Goal: Task Accomplishment & Management: Complete application form

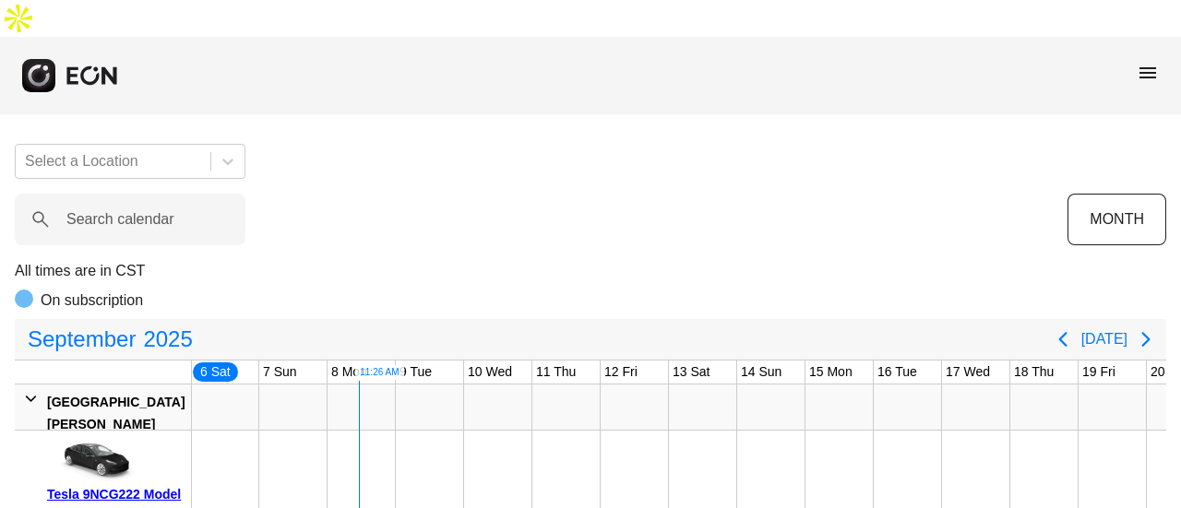
click at [1140, 62] on span "menu" at bounding box center [1148, 73] width 22 height 22
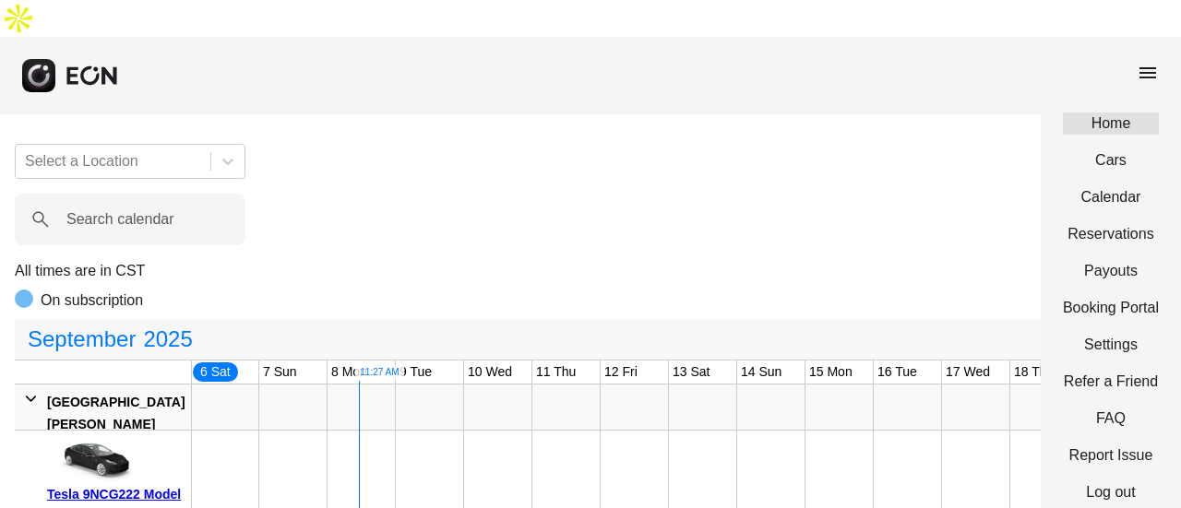
click at [1124, 113] on link "Home" at bounding box center [1111, 124] width 96 height 22
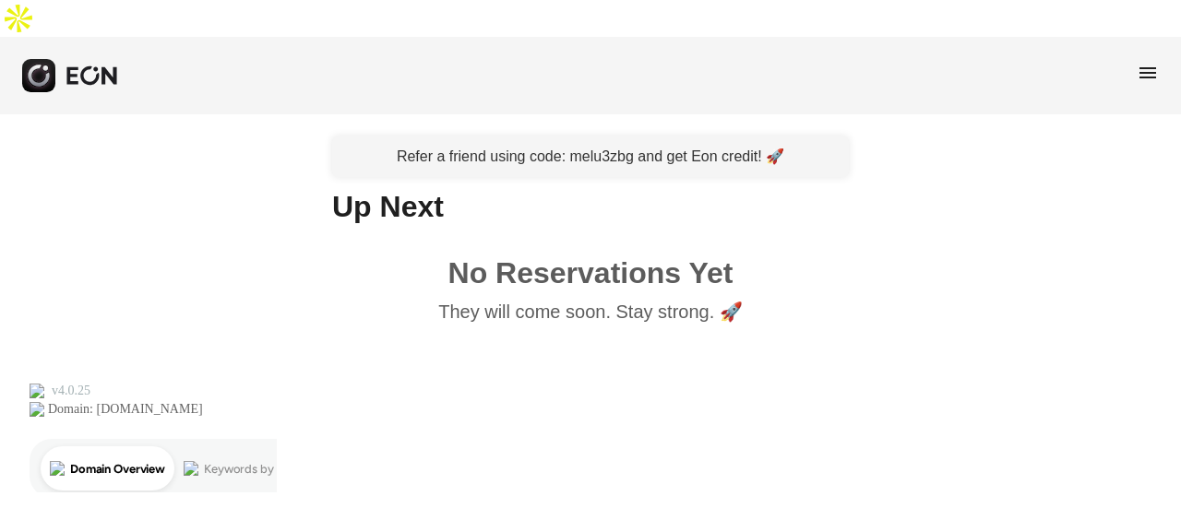
click at [1140, 62] on span "menu" at bounding box center [1148, 73] width 22 height 22
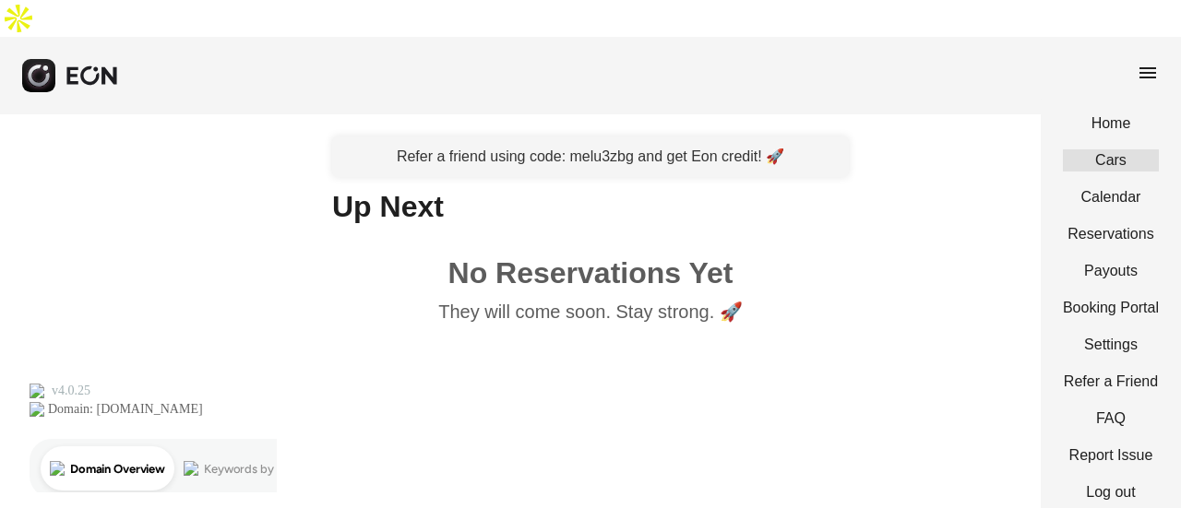
click at [1106, 150] on link "Cars" at bounding box center [1111, 161] width 96 height 22
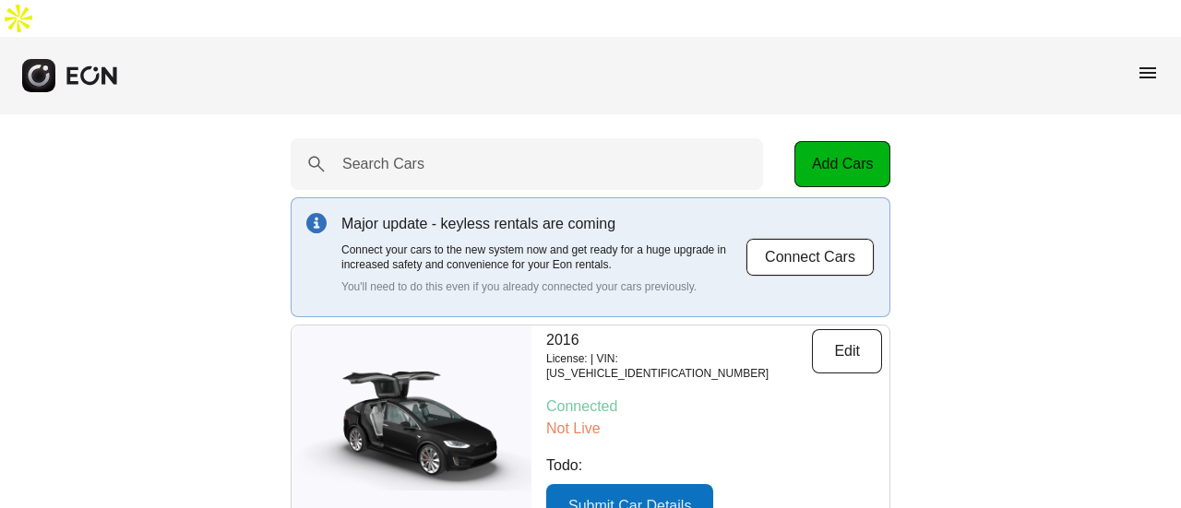
click at [578, 418] on p "Not Live" at bounding box center [714, 429] width 336 height 22
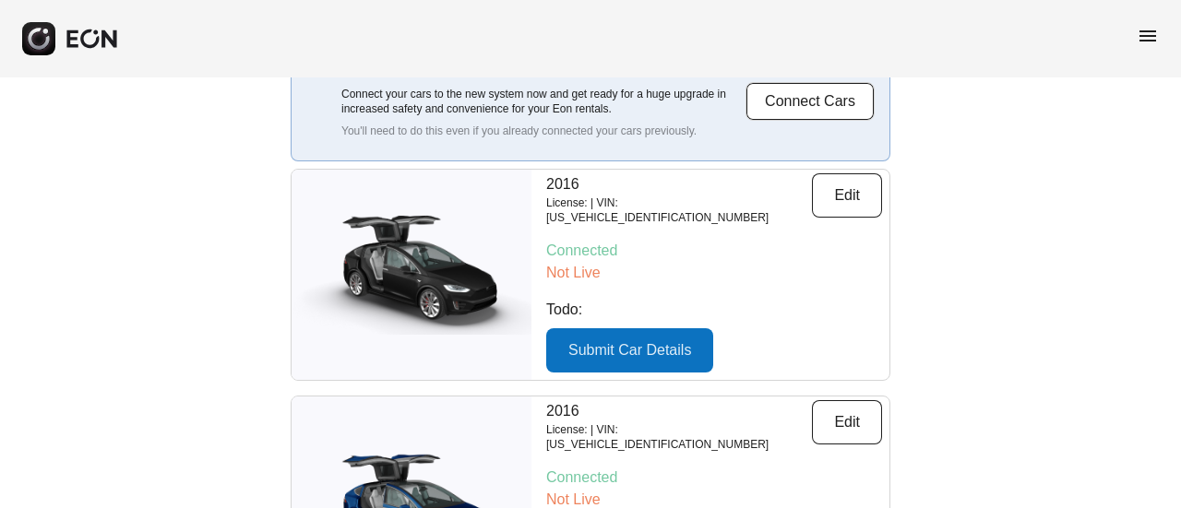
scroll to position [92, 0]
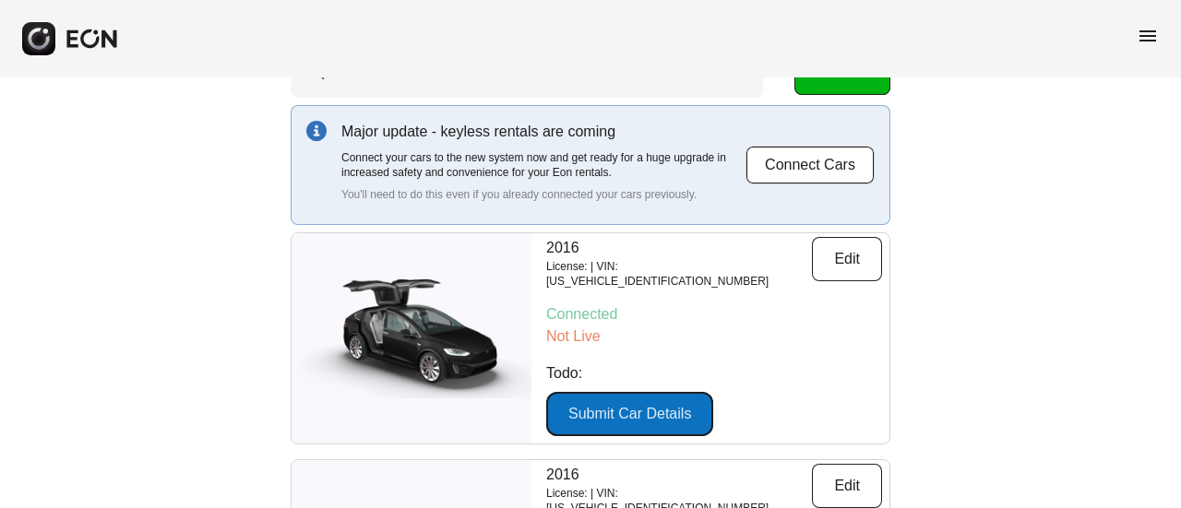
click at [635, 392] on button "Submit Car Details" at bounding box center [629, 414] width 167 height 44
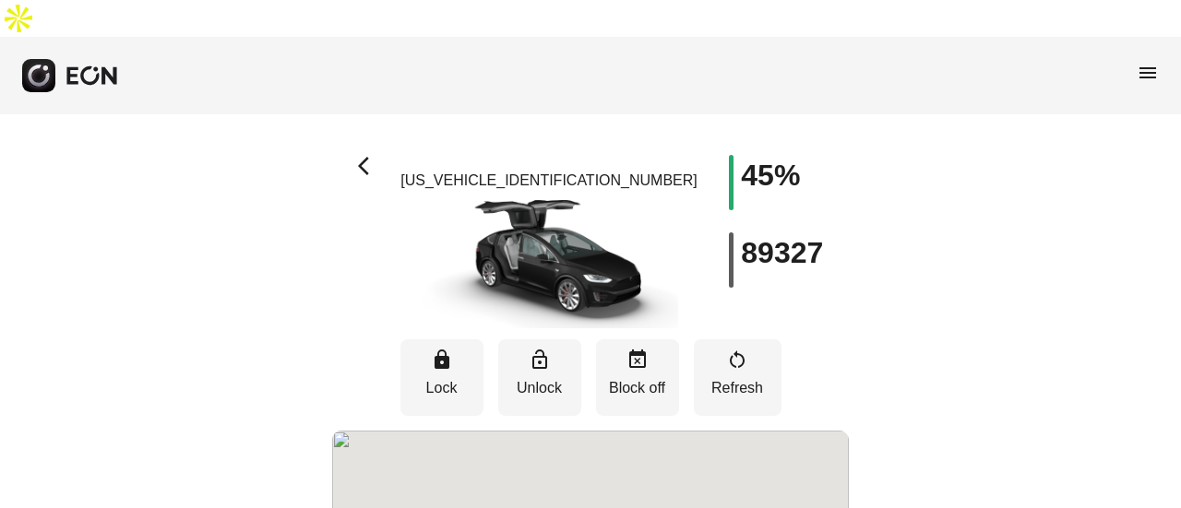
click at [751, 164] on h1 "45%" at bounding box center [770, 175] width 59 height 22
type textarea "**"
click at [751, 164] on h1 "45%" at bounding box center [770, 175] width 59 height 22
click at [780, 164] on h1 "45%" at bounding box center [770, 175] width 59 height 22
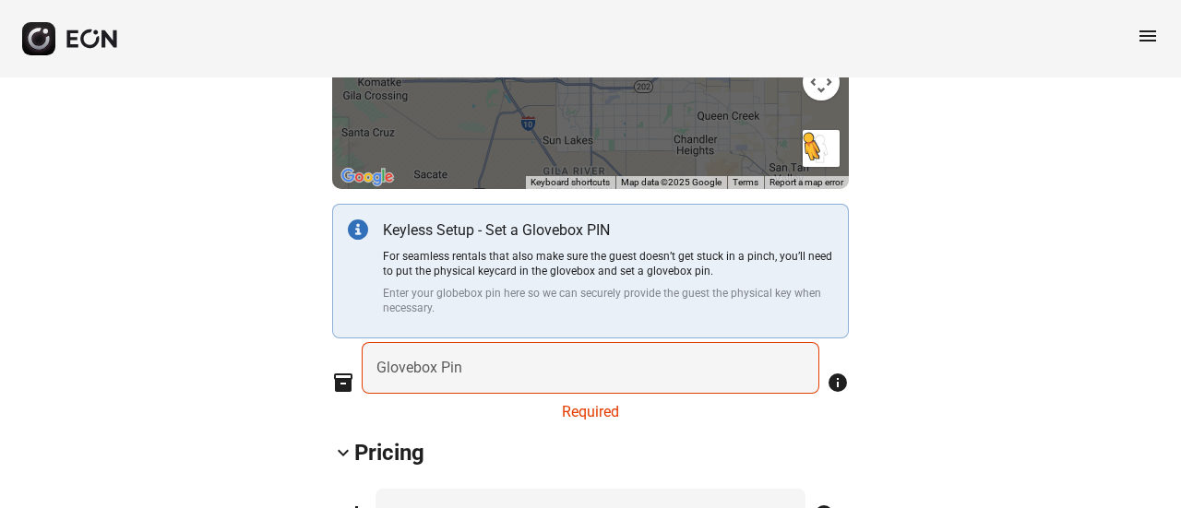
scroll to position [646, 0]
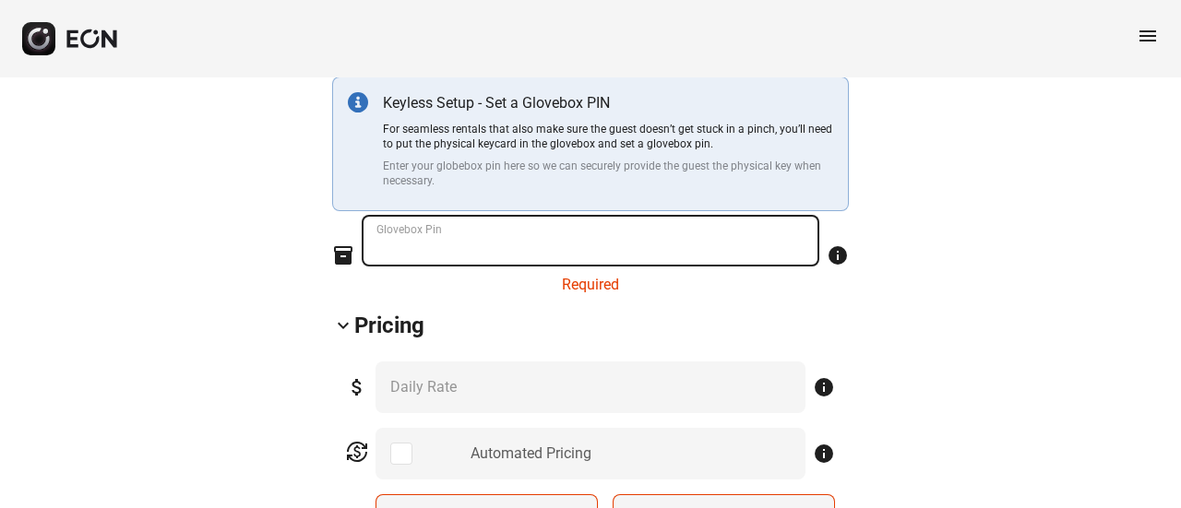
click at [548, 215] on Pin "Glovebox Pin" at bounding box center [591, 241] width 458 height 52
type Pin "****"
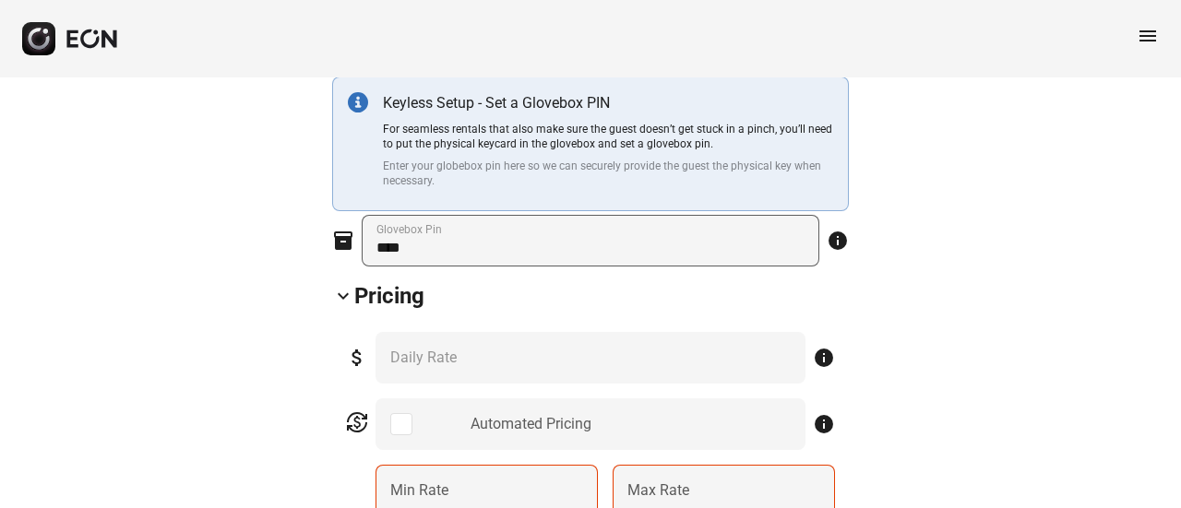
click at [480, 332] on div "attach_money *** Daily Rate info" at bounding box center [590, 358] width 489 height 52
click at [454, 335] on div "attach_money *** Daily Rate info" at bounding box center [590, 358] width 489 height 52
click at [430, 332] on div "attach_money *** Daily Rate info" at bounding box center [590, 358] width 489 height 52
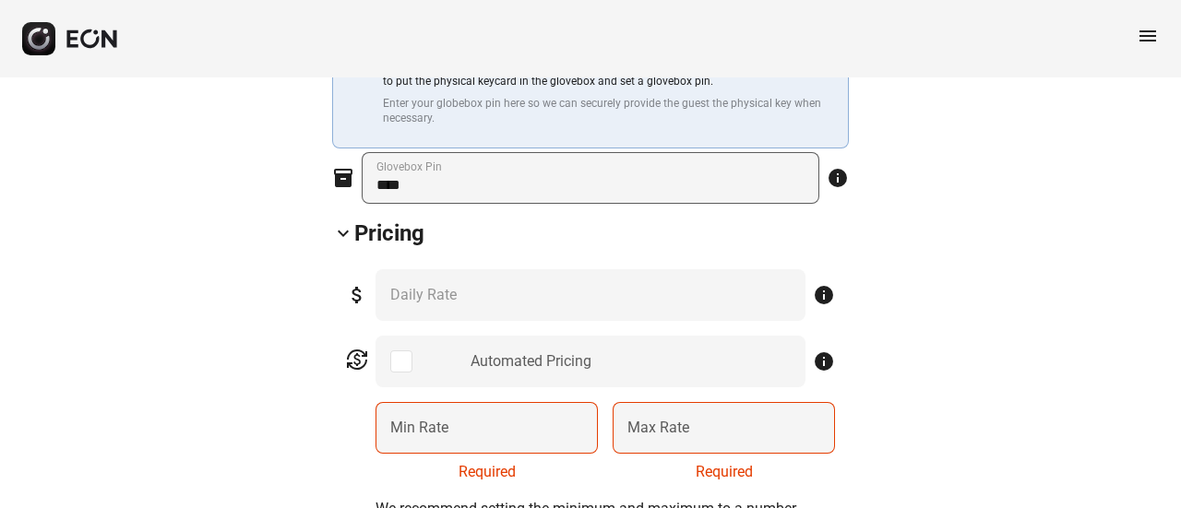
scroll to position [831, 0]
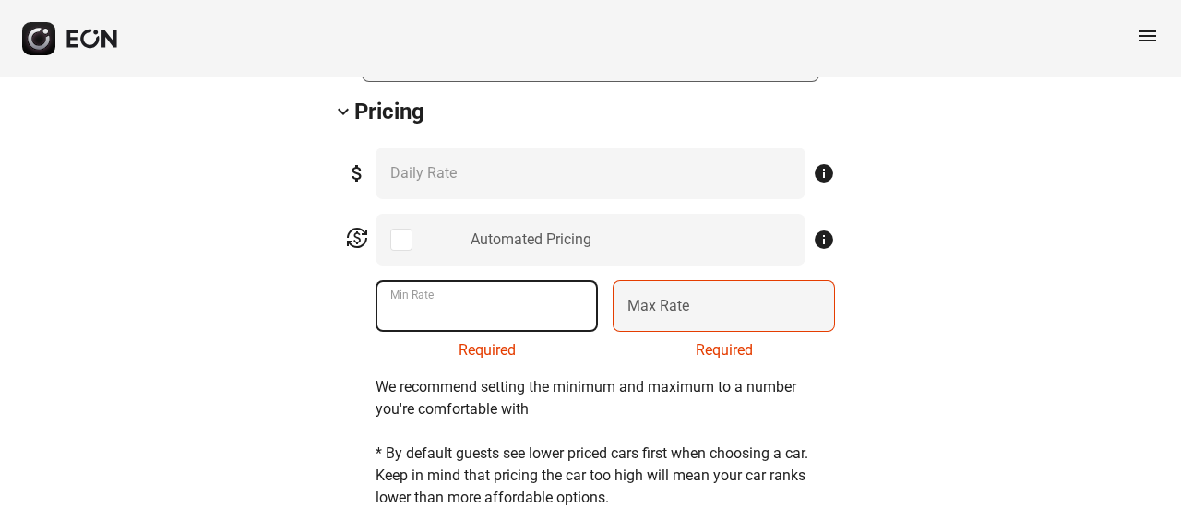
click at [476, 282] on Rate "Min Rate" at bounding box center [487, 307] width 222 height 52
type Rate "**"
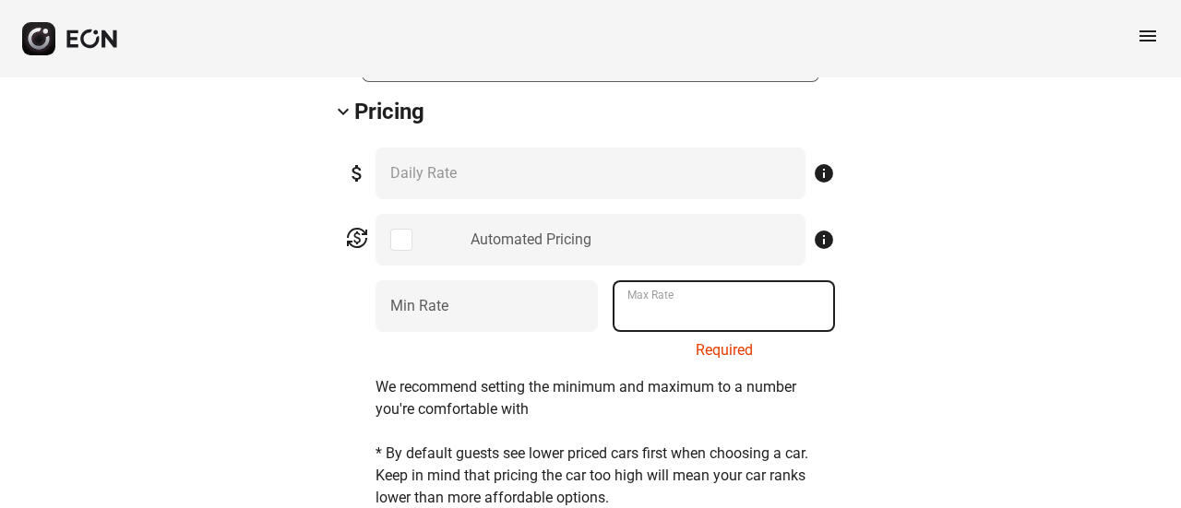
click at [696, 281] on Rate "Max Rate" at bounding box center [724, 307] width 222 height 52
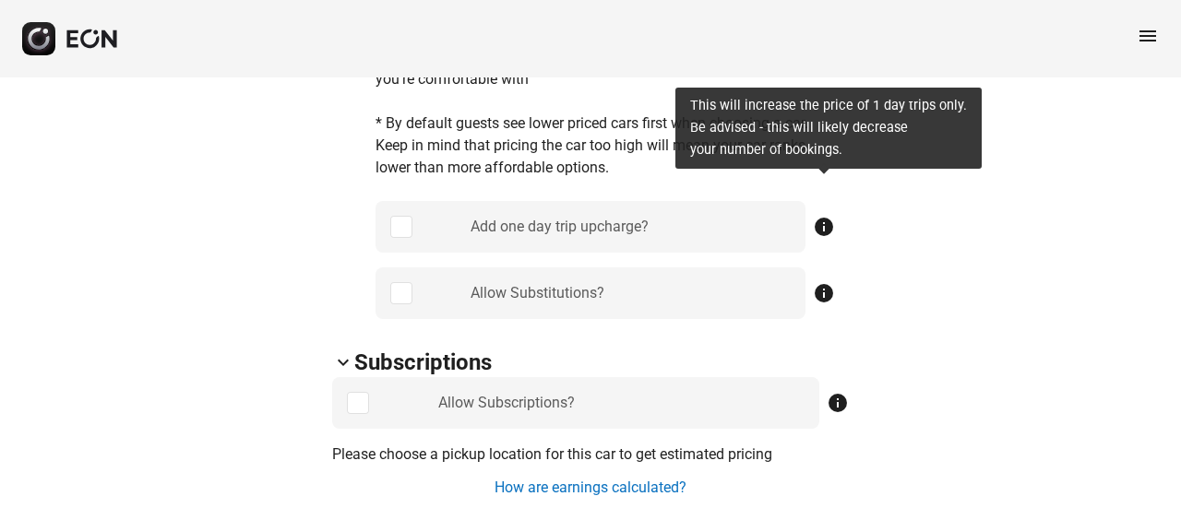
scroll to position [1107, 0]
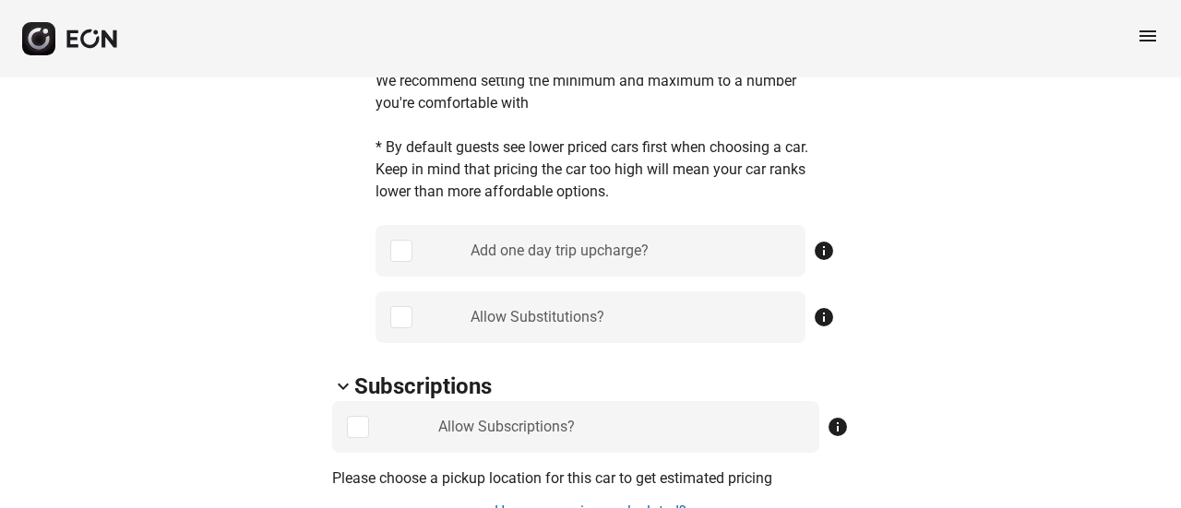
type Rate "***"
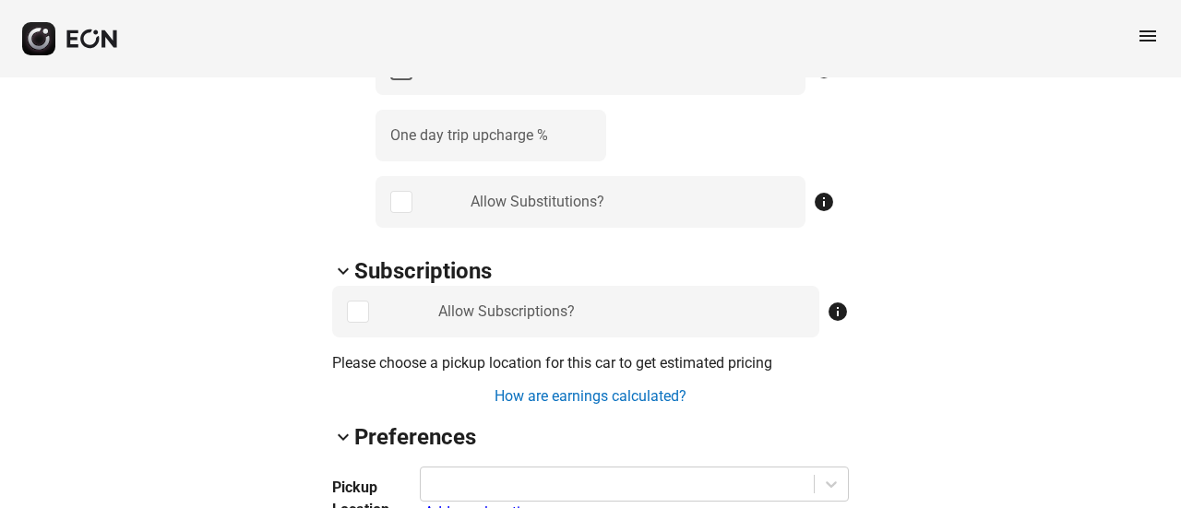
scroll to position [1292, 0]
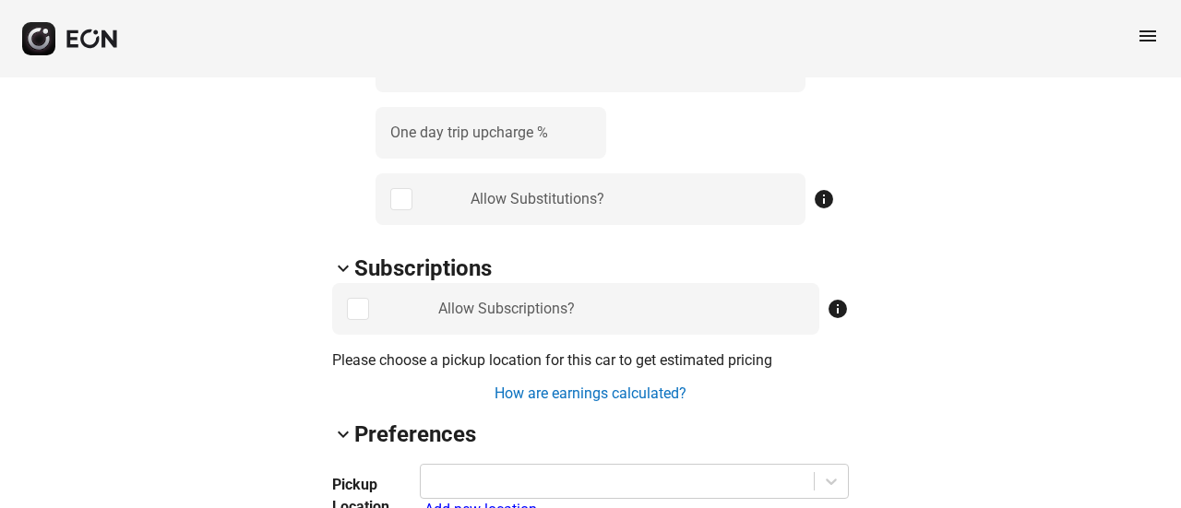
click at [343, 257] on span "keyboard_arrow_down" at bounding box center [343, 268] width 22 height 22
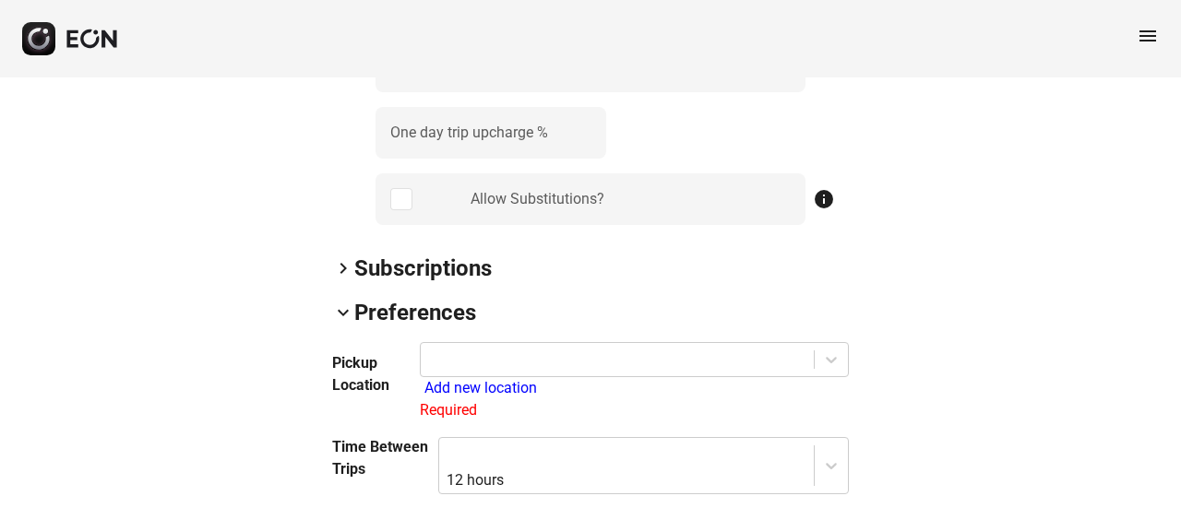
click at [343, 257] on span "keyboard_arrow_right" at bounding box center [343, 268] width 22 height 22
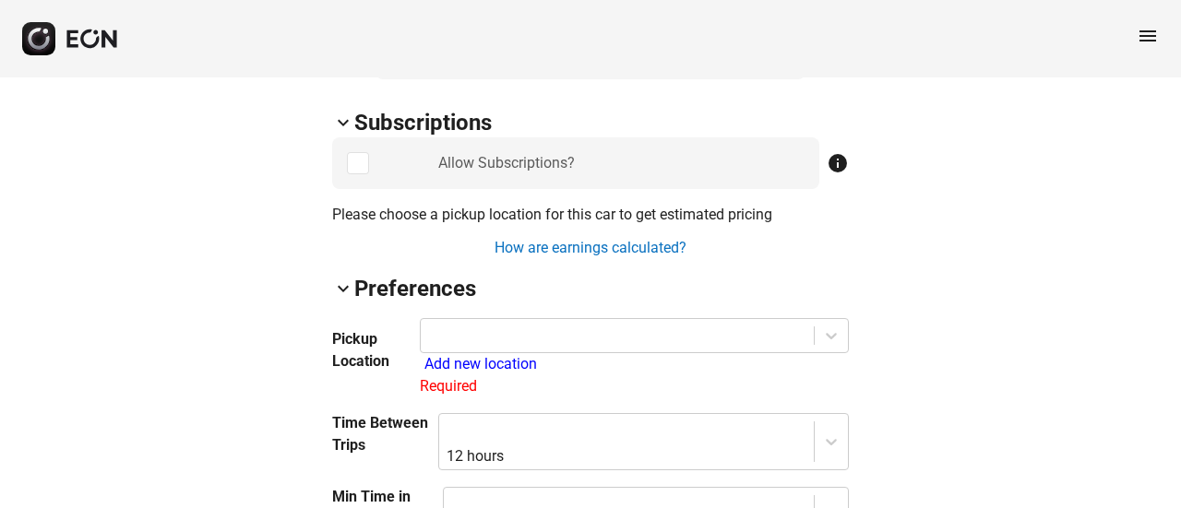
scroll to position [1477, 0]
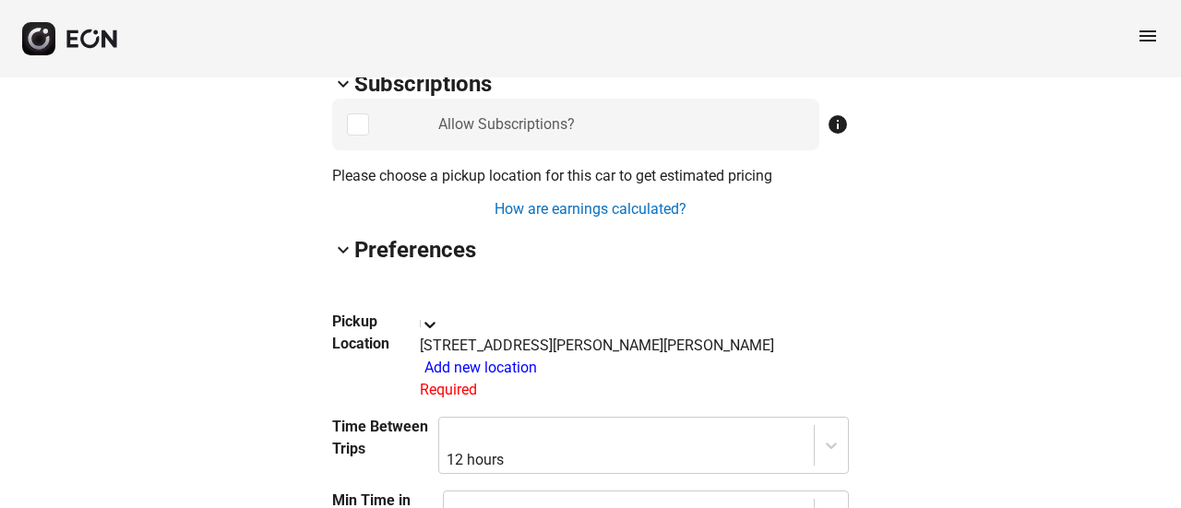
click at [470, 283] on div at bounding box center [634, 296] width 411 height 26
click at [495, 335] on div "[STREET_ADDRESS][PERSON_NAME][PERSON_NAME]" at bounding box center [634, 346] width 429 height 22
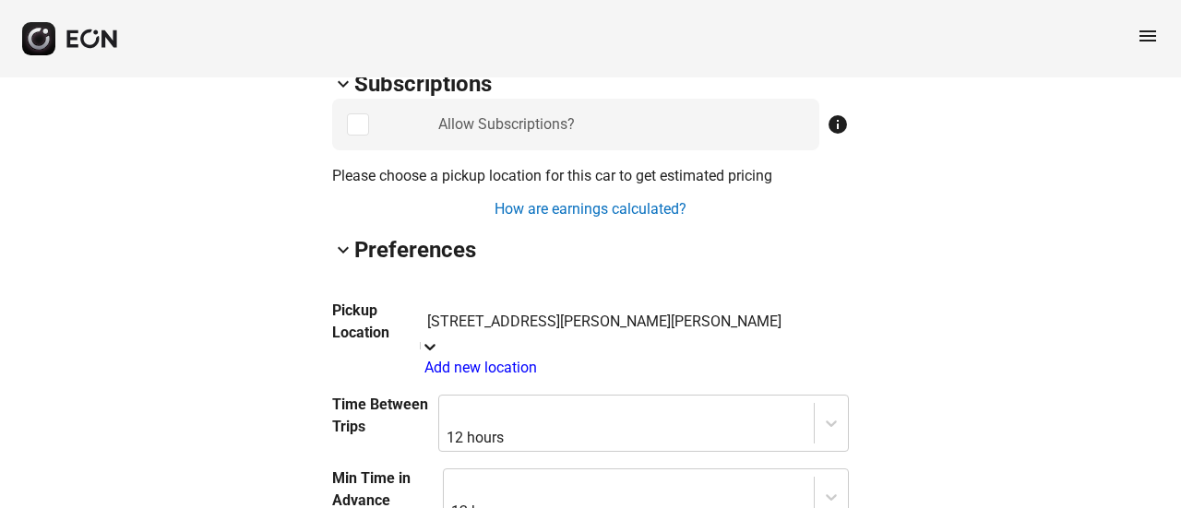
scroll to position [1598, 0]
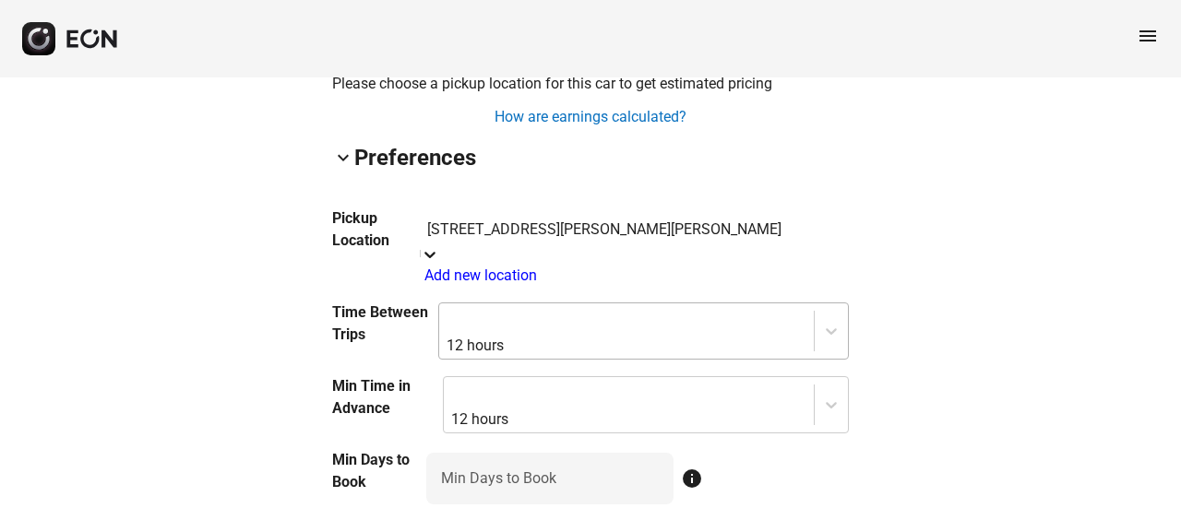
click at [556, 307] on div at bounding box center [627, 320] width 356 height 26
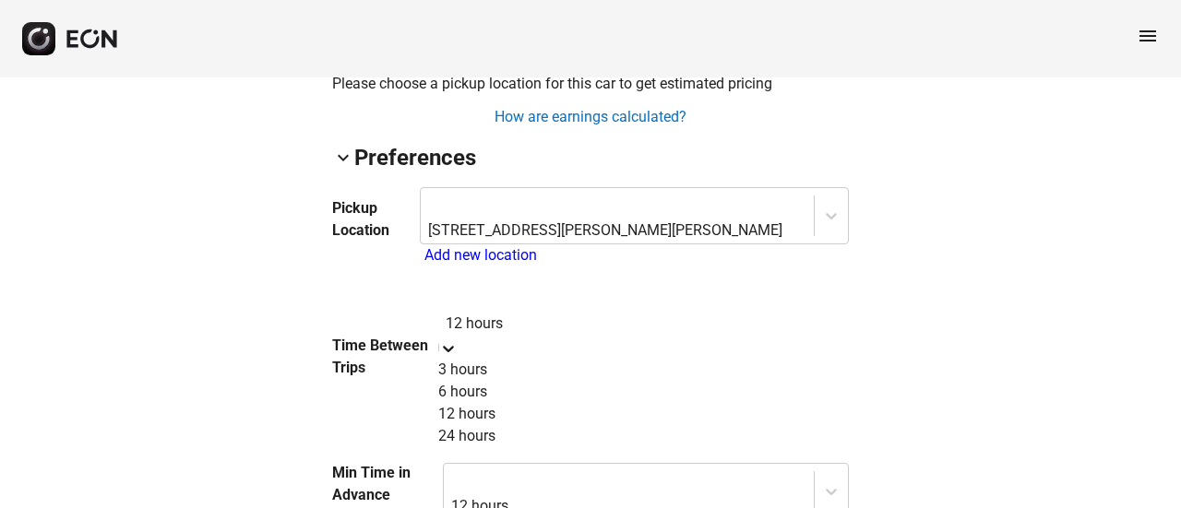
click at [503, 359] on div "3 hours" at bounding box center [643, 370] width 411 height 22
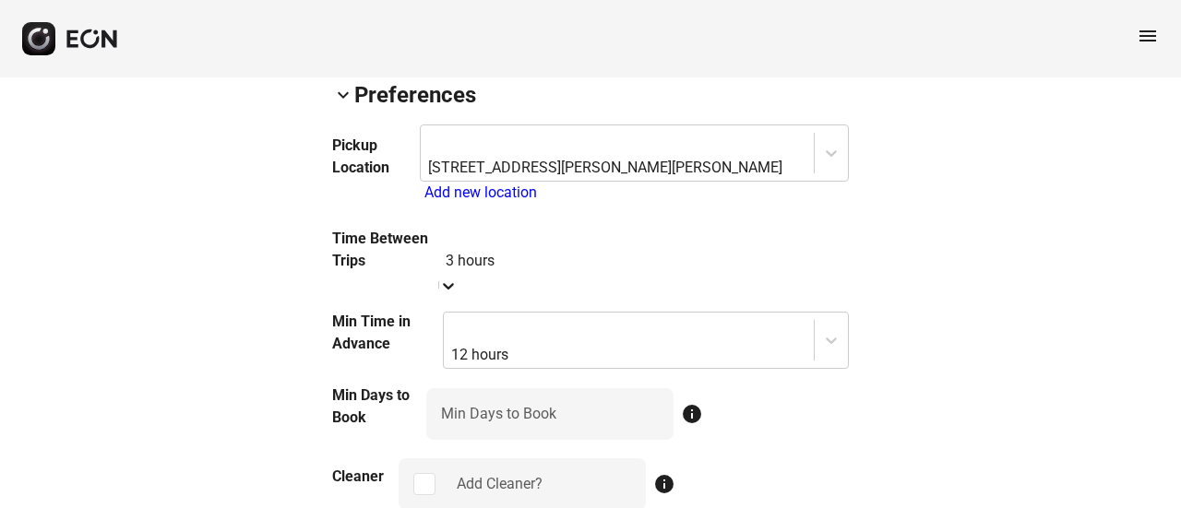
scroll to position [1691, 0]
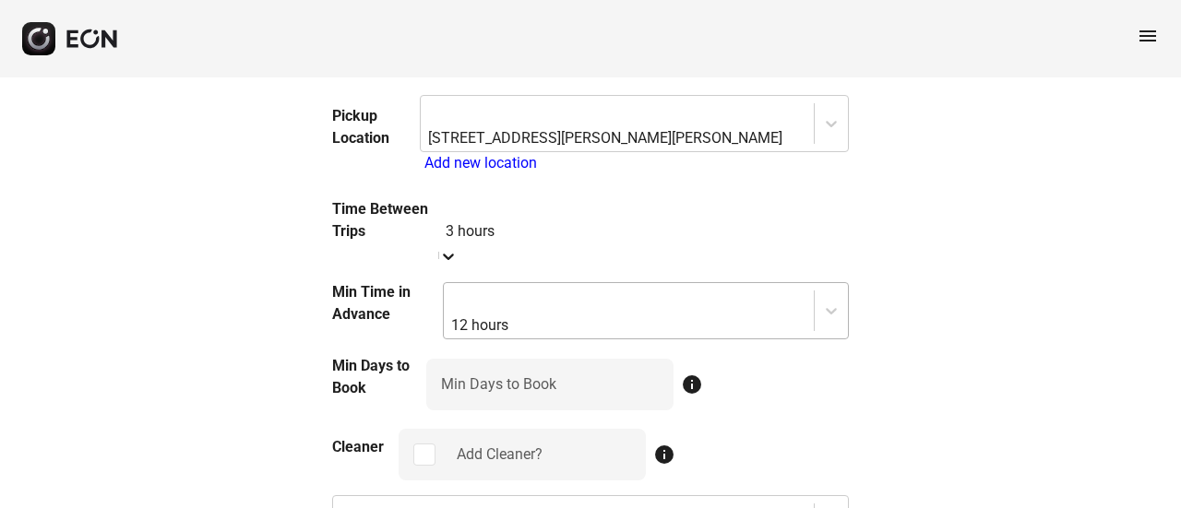
click at [525, 287] on div at bounding box center [629, 300] width 352 height 26
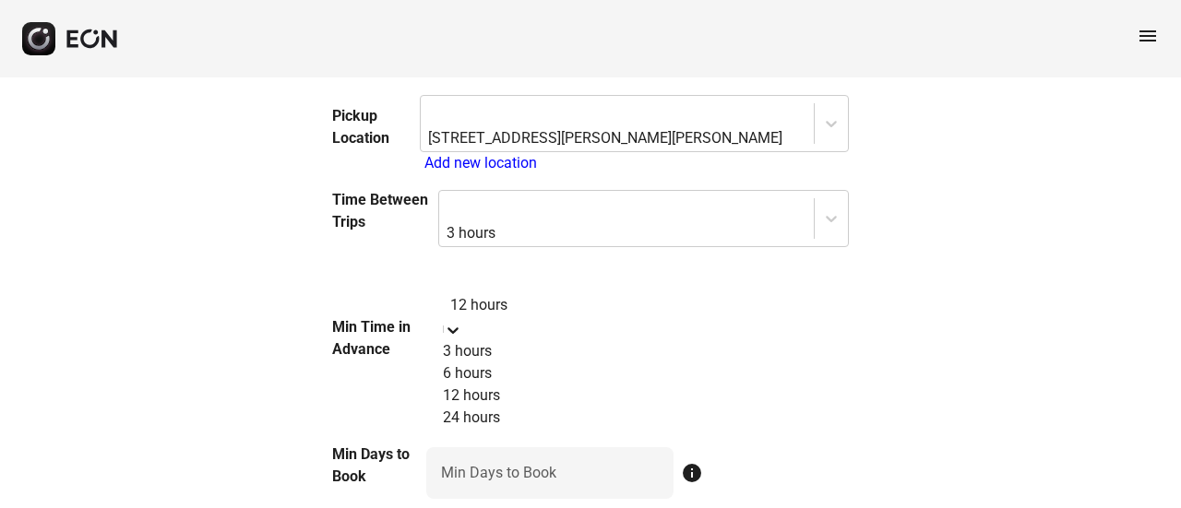
click at [500, 341] on div "3 hours" at bounding box center [646, 352] width 406 height 22
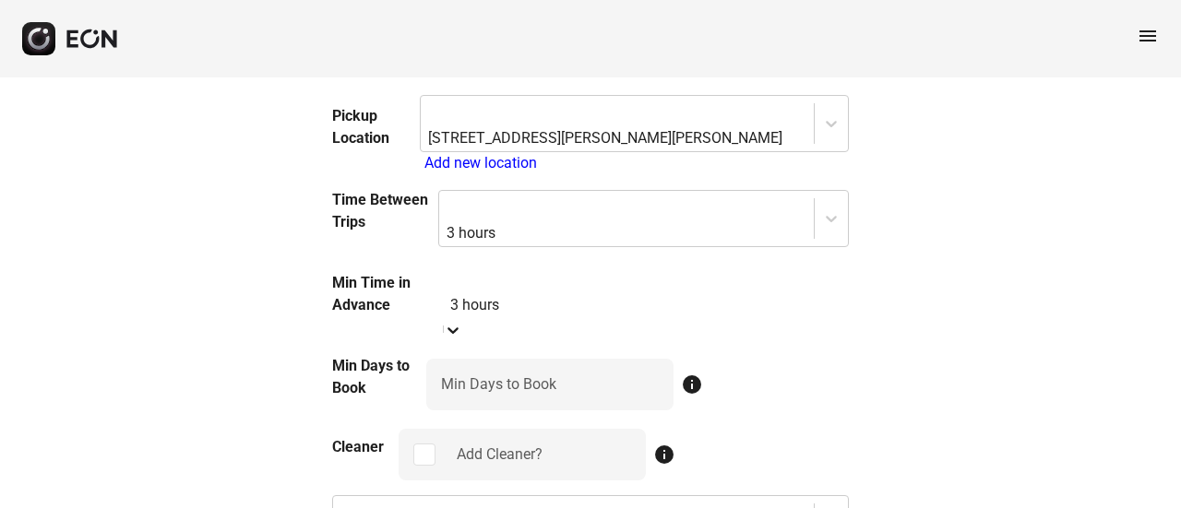
scroll to position [1783, 0]
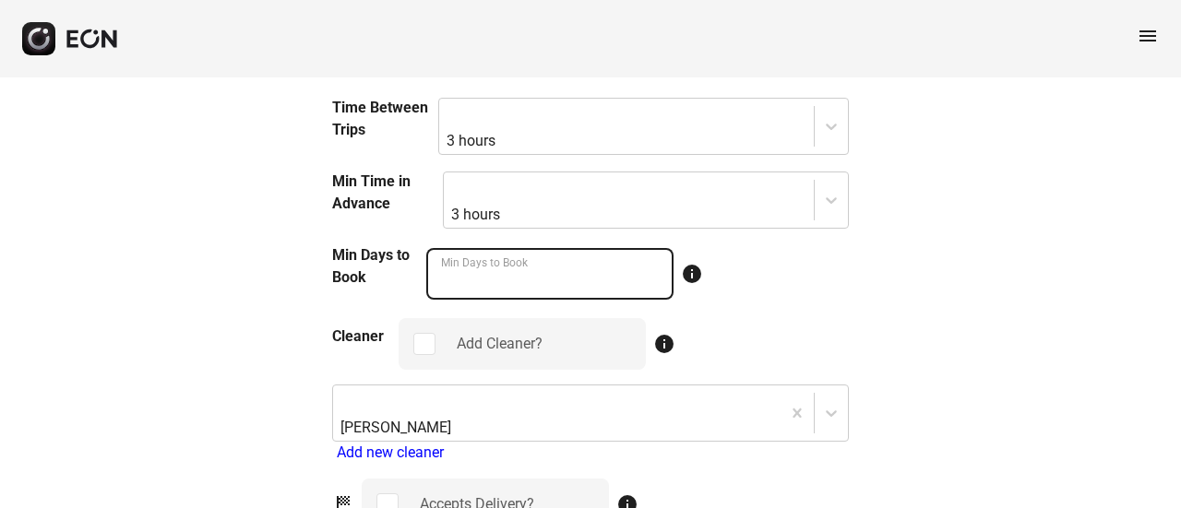
type Book "*"
click at [648, 248] on Book "*" at bounding box center [549, 274] width 247 height 52
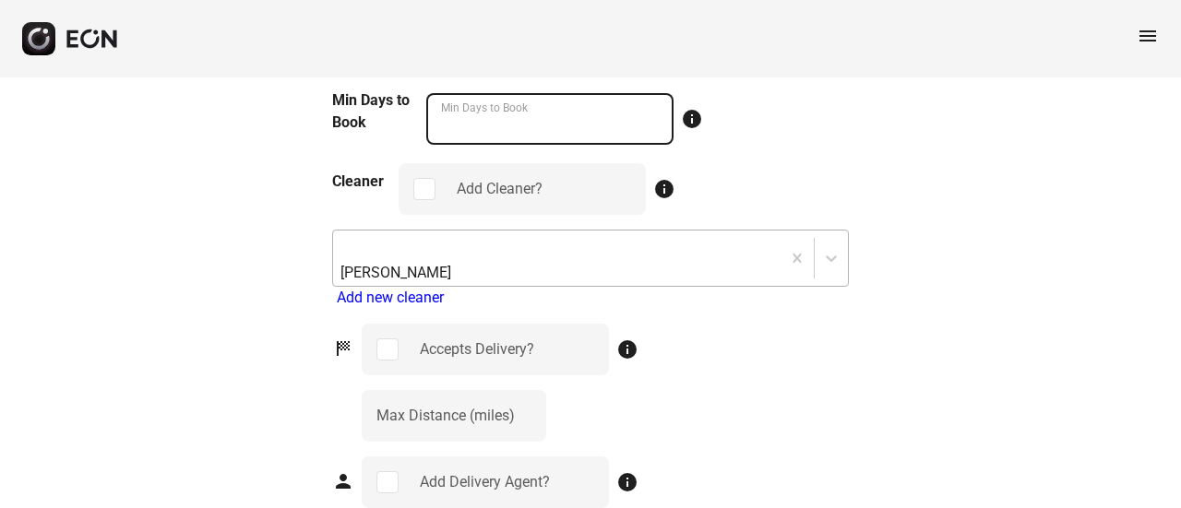
scroll to position [1968, 0]
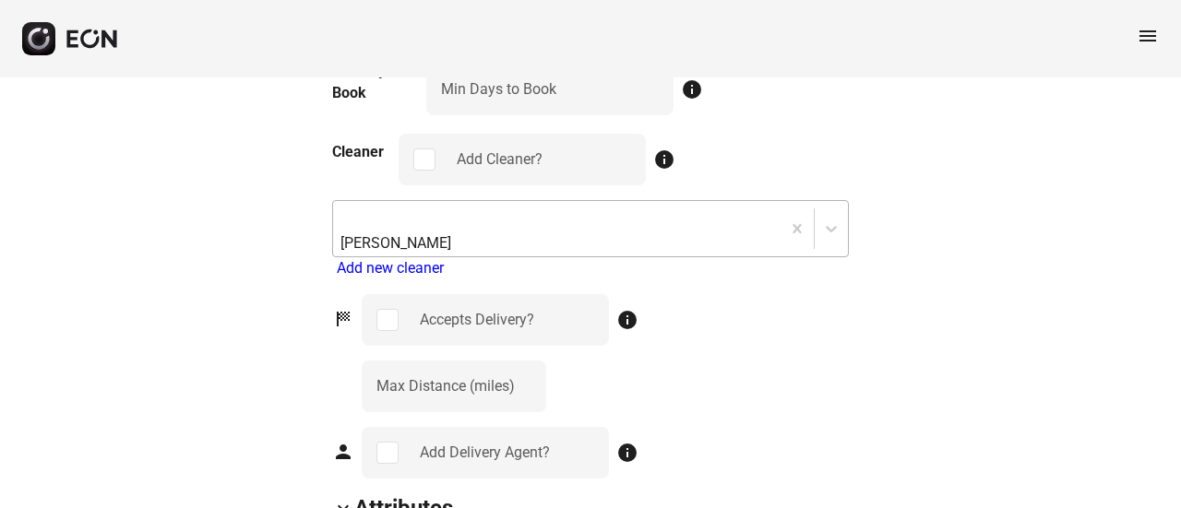
click at [639, 205] on div at bounding box center [556, 218] width 429 height 26
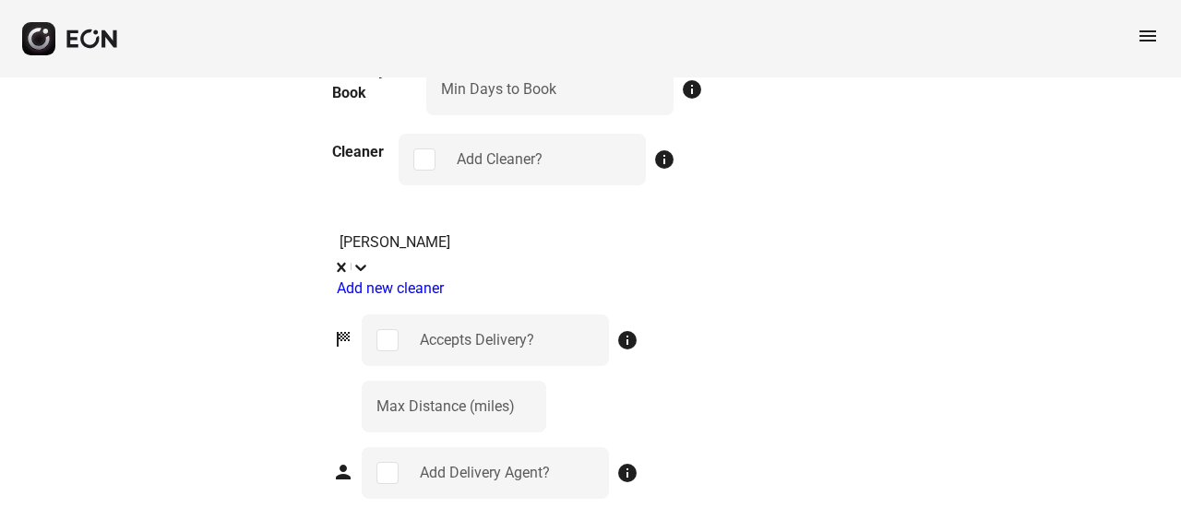
click at [637, 204] on div at bounding box center [590, 217] width 498 height 26
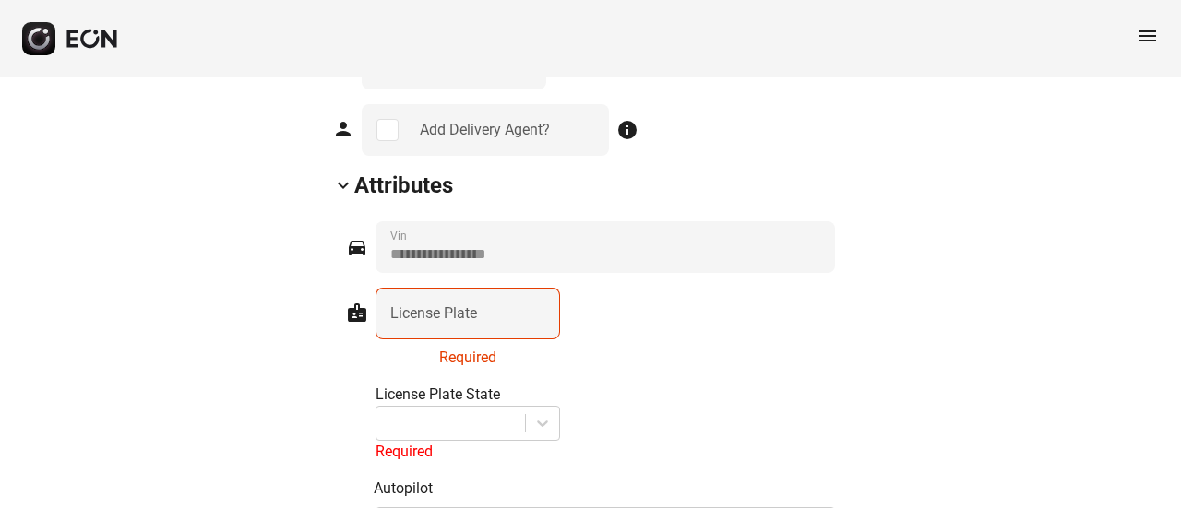
scroll to position [2337, 0]
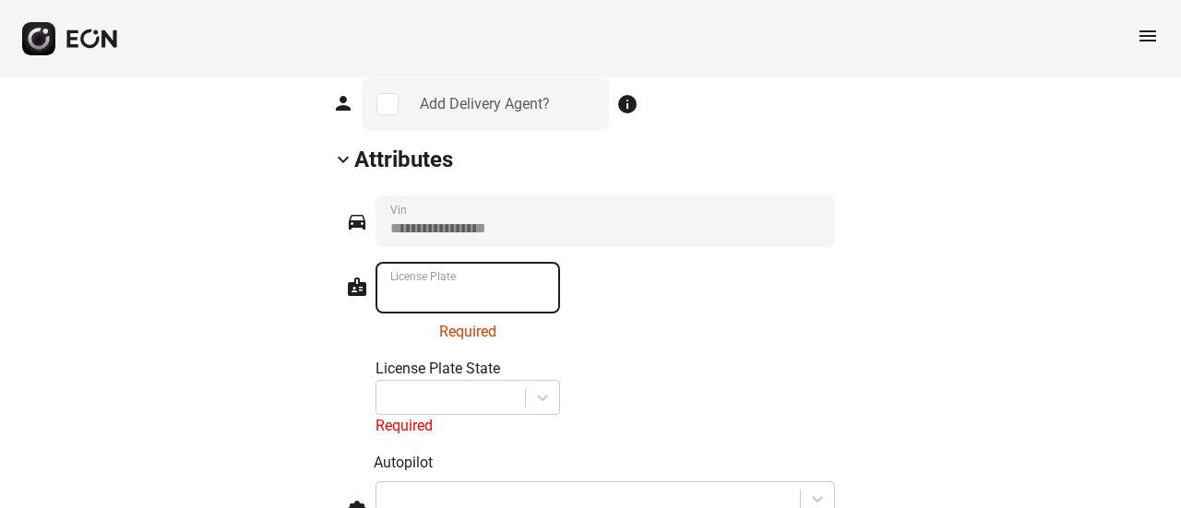
click at [482, 262] on Plate "License Plate" at bounding box center [468, 288] width 185 height 52
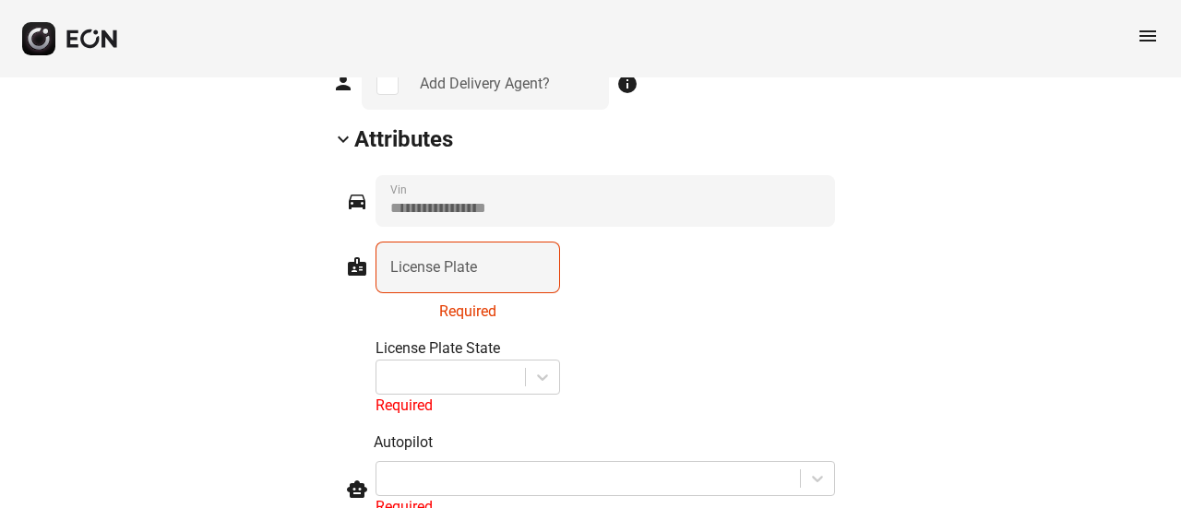
click at [753, 175] on div "**********" at bounding box center [590, 201] width 489 height 52
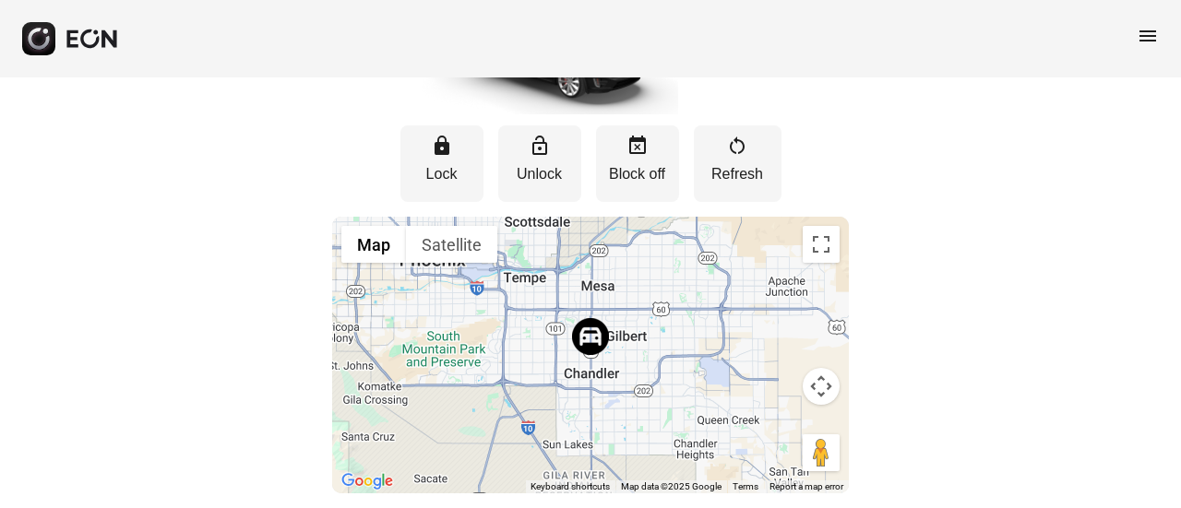
scroll to position [0, 0]
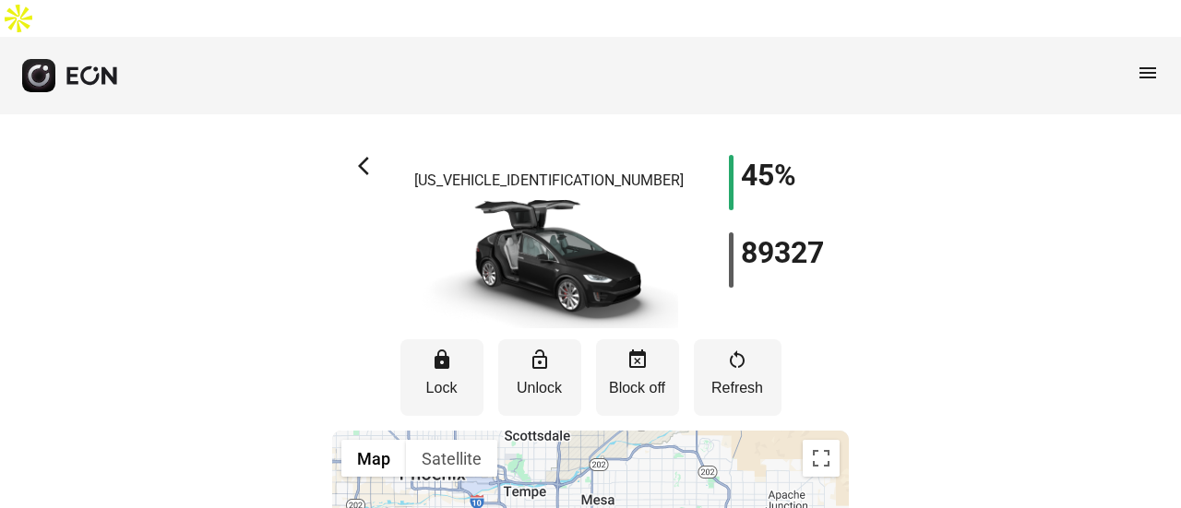
click at [560, 170] on p "[US_VEHICLE_IDENTIFICATION_NUMBER]" at bounding box center [548, 181] width 269 height 22
copy p "[US_VEHICLE_IDENTIFICATION_NUMBER]"
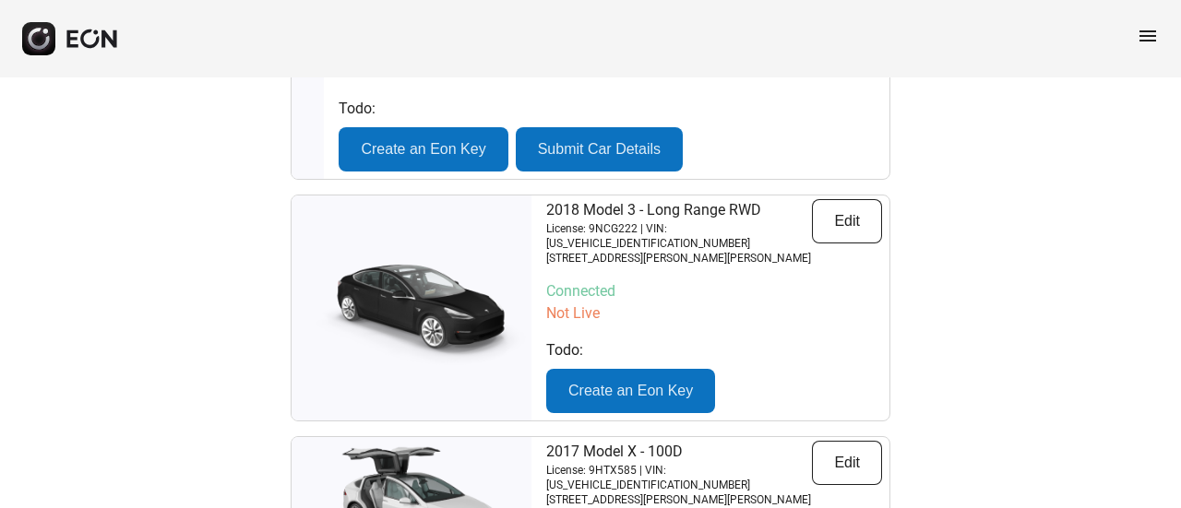
scroll to position [831, 0]
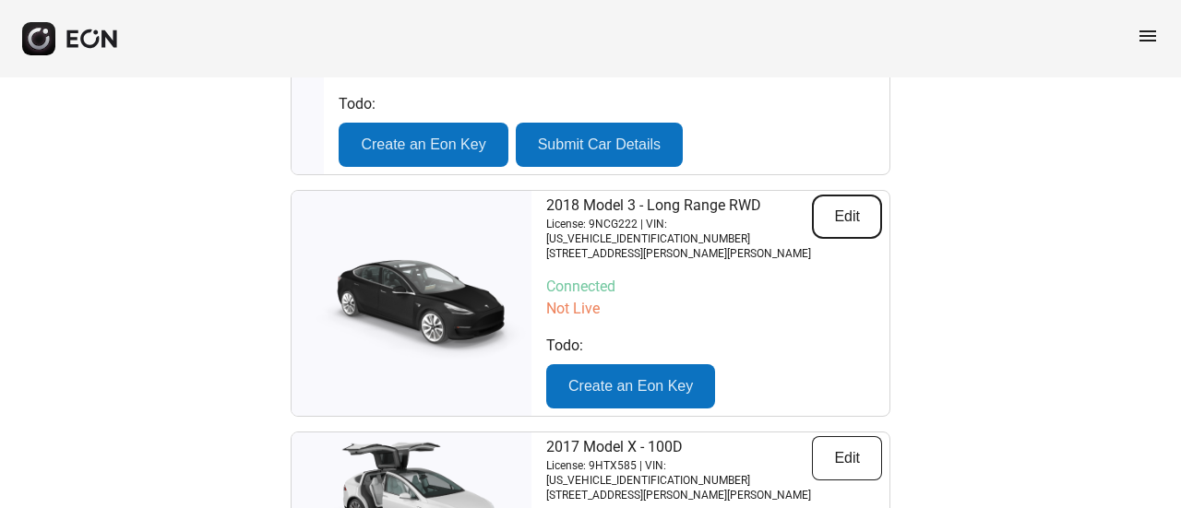
click at [845, 195] on button "Edit" at bounding box center [847, 217] width 70 height 44
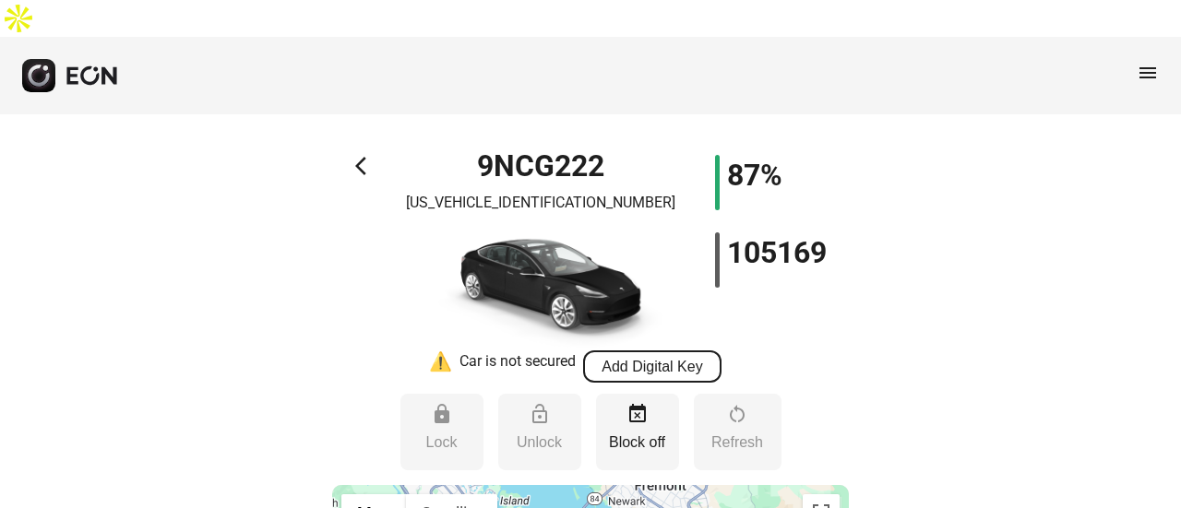
click at [666, 351] on button "Add Digital Key" at bounding box center [652, 367] width 138 height 32
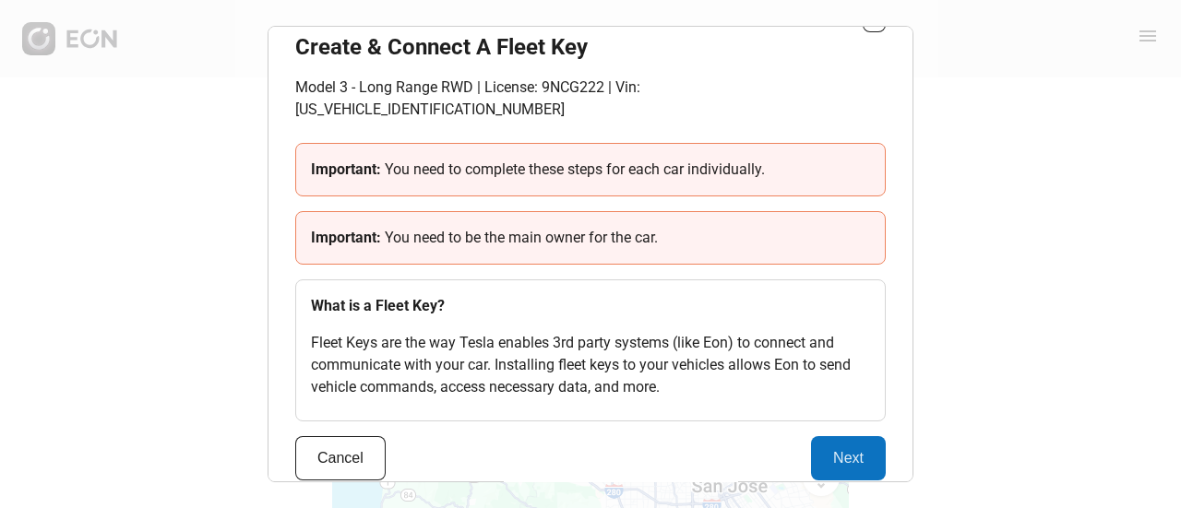
scroll to position [185, 0]
click at [833, 437] on button "Next" at bounding box center [848, 459] width 75 height 44
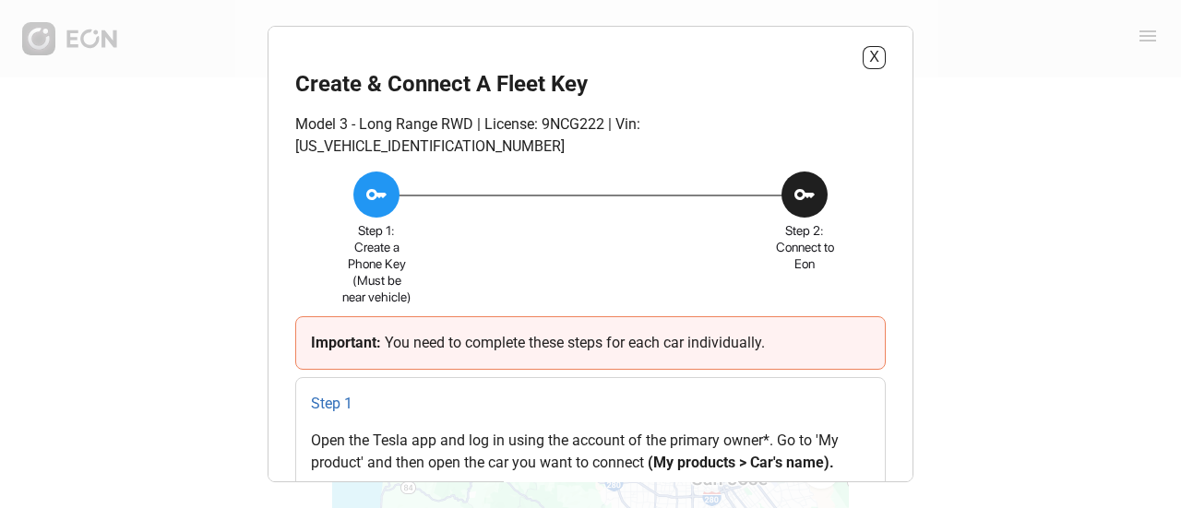
scroll to position [0, 0]
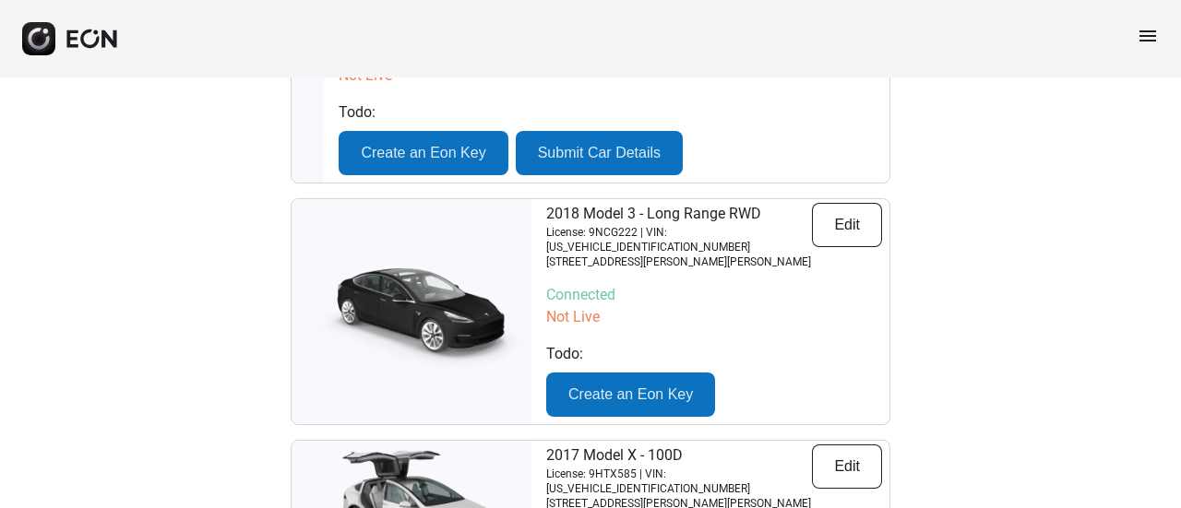
scroll to position [831, 0]
